Goal: Obtain resource: Obtain resource

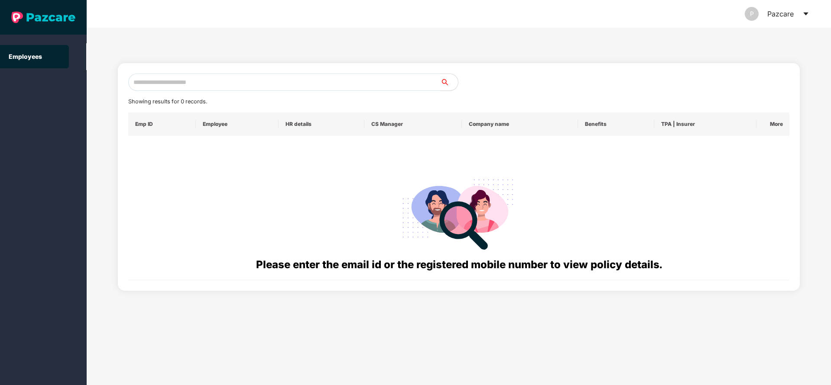
click at [805, 13] on icon "caret-down" at bounding box center [805, 14] width 5 height 3
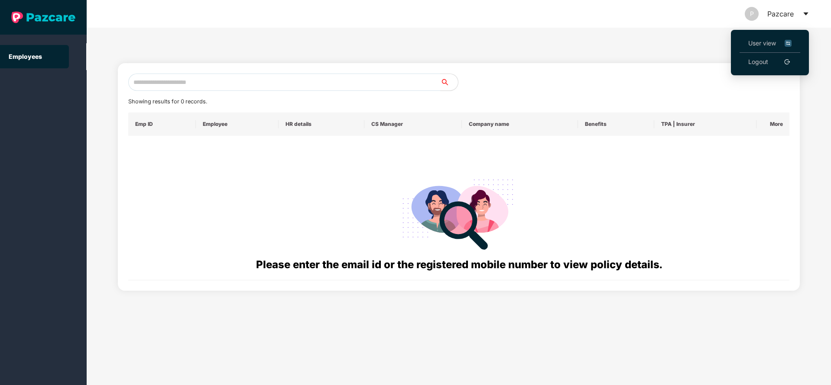
click at [760, 35] on li "User view" at bounding box center [769, 43] width 61 height 19
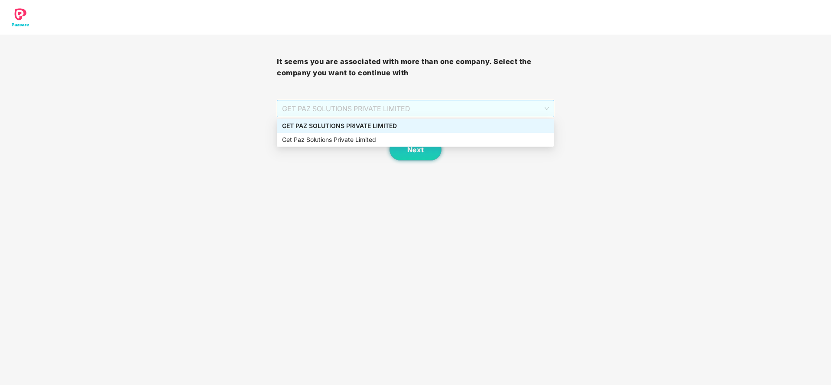
click at [498, 104] on span "GET PAZ SOLUTIONS PRIVATE LIMITED" at bounding box center [415, 108] width 266 height 16
click at [437, 122] on div "GET PAZ SOLUTIONS PRIVATE LIMITED" at bounding box center [415, 126] width 266 height 10
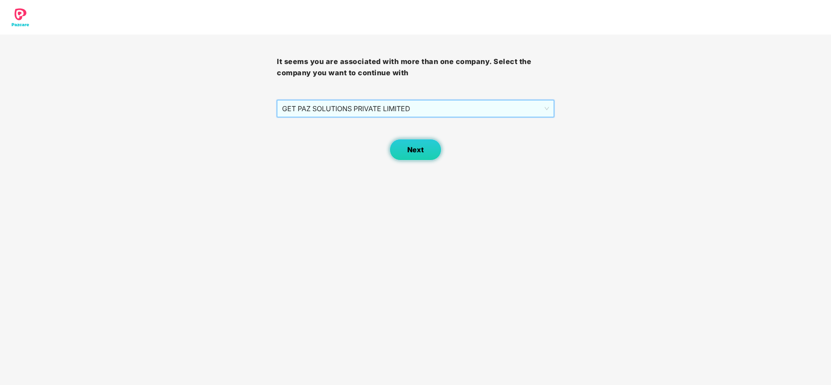
click at [407, 148] on button "Next" at bounding box center [415, 150] width 52 height 22
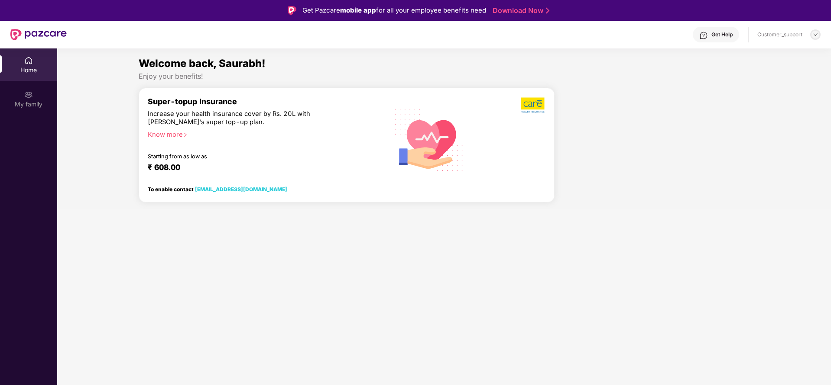
click at [815, 33] on img at bounding box center [815, 34] width 7 height 7
click at [762, 61] on div "Switch to support view" at bounding box center [774, 55] width 113 height 17
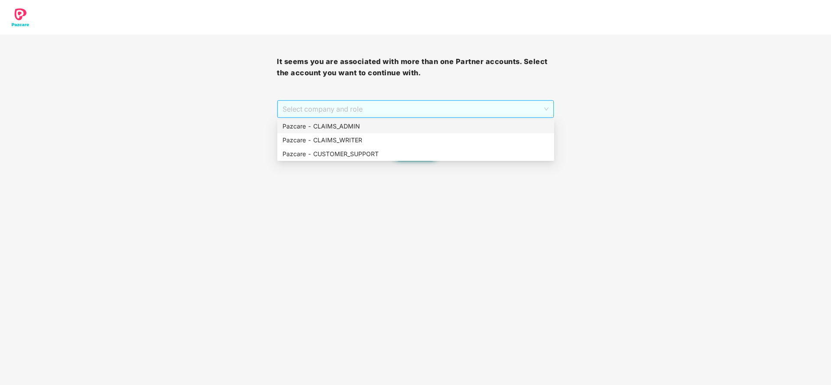
click at [442, 109] on span "Select company and role" at bounding box center [414, 109] width 265 height 16
click at [388, 128] on div "Pazcare - CLAIMS_ADMIN" at bounding box center [415, 127] width 266 height 10
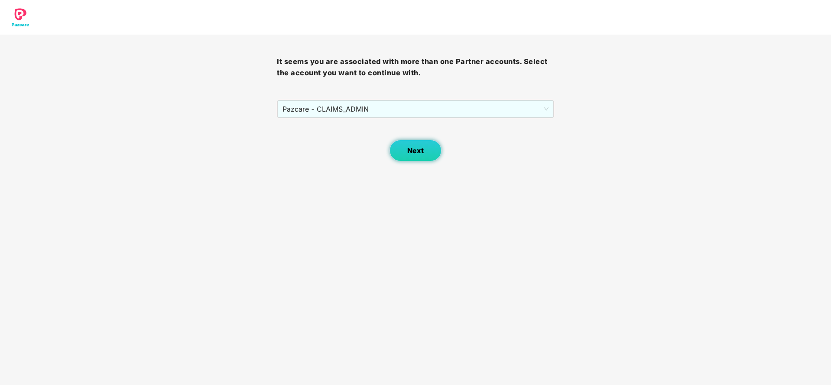
click at [413, 149] on span "Next" at bounding box center [415, 151] width 16 height 8
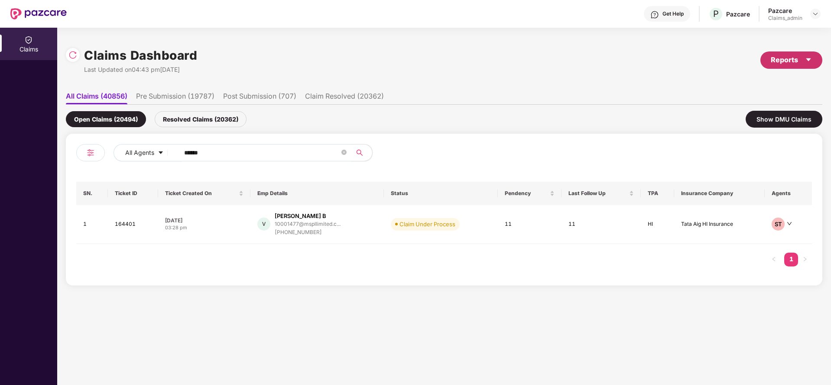
click at [788, 61] on div "Reports" at bounding box center [790, 60] width 41 height 11
click at [752, 102] on div "Claims Pendency Report" at bounding box center [754, 101] width 70 height 10
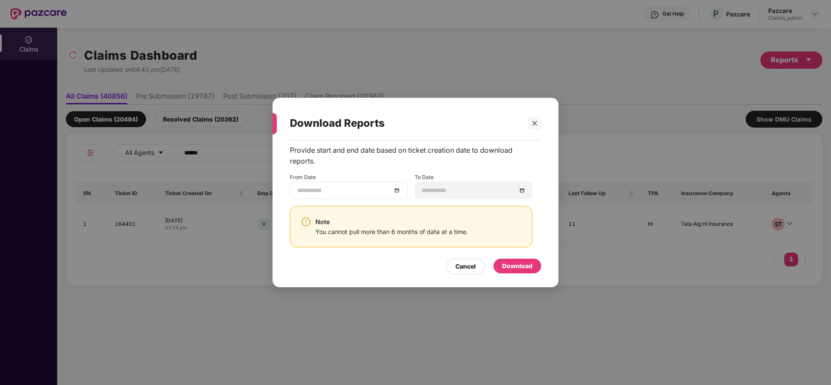
click at [398, 197] on div at bounding box center [349, 190] width 118 height 17
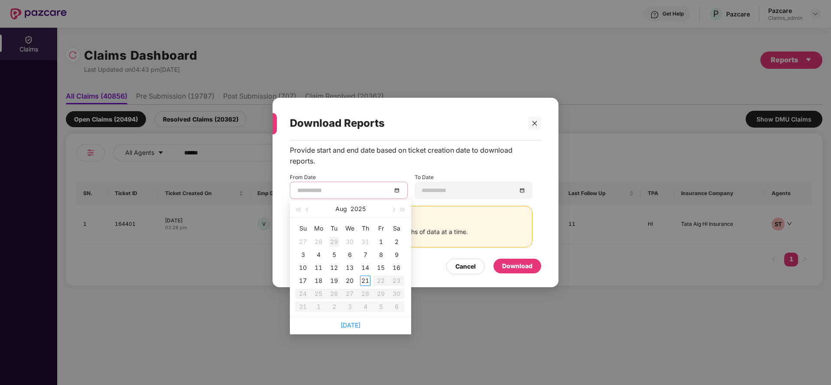
type input "**********"
click at [306, 213] on button "button" at bounding box center [308, 209] width 10 height 17
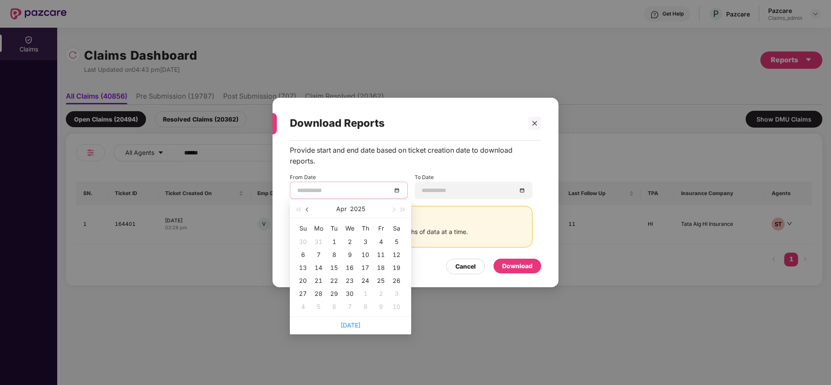
click at [306, 213] on button "button" at bounding box center [308, 209] width 10 height 17
type input "**********"
click at [399, 280] on div "22" at bounding box center [396, 281] width 10 height 10
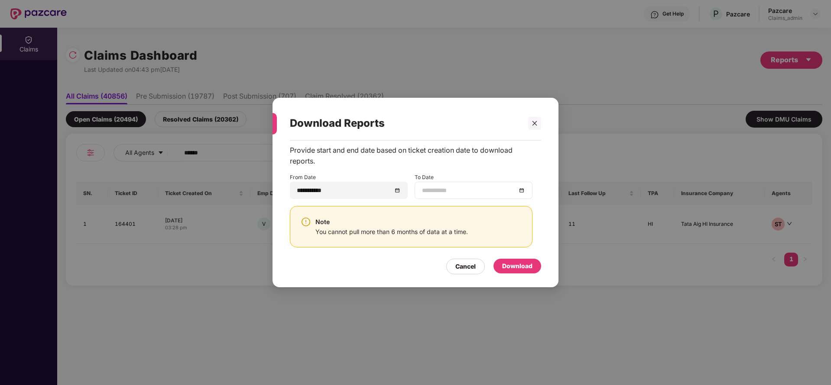
click at [519, 196] on div at bounding box center [473, 190] width 118 height 17
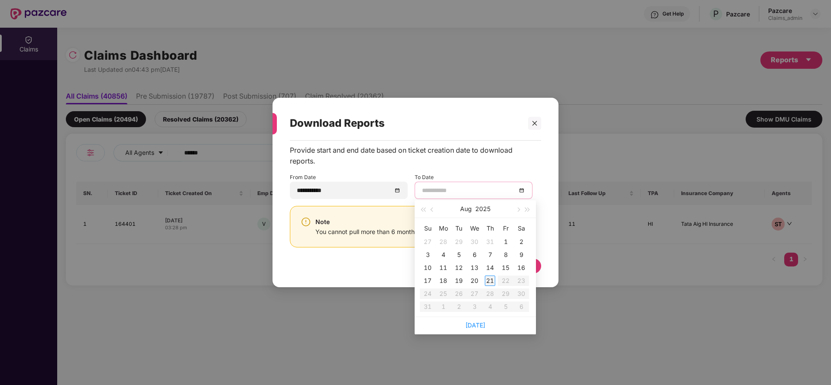
type input "**********"
click at [492, 281] on div "21" at bounding box center [490, 281] width 10 height 10
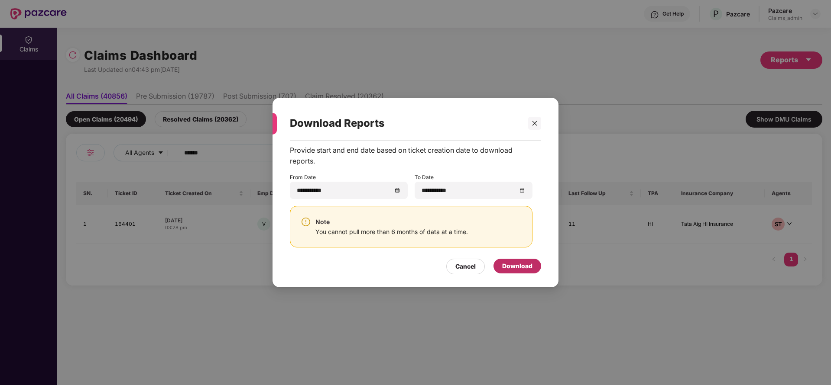
click at [530, 268] on div "Download" at bounding box center [517, 267] width 30 height 10
